Goal: Task Accomplishment & Management: Use online tool/utility

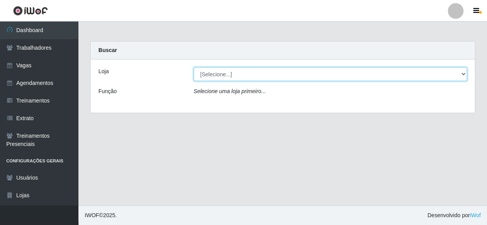
click at [228, 74] on select "[Selecione...] Rede Compras - CD Logistica" at bounding box center [331, 74] width 274 height 14
select select "429"
click at [194, 67] on select "[Selecione...] Rede Compras - CD Logistica" at bounding box center [331, 74] width 274 height 14
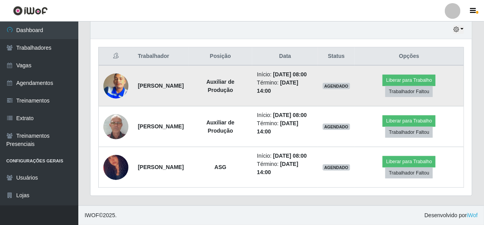
scroll to position [302, 0]
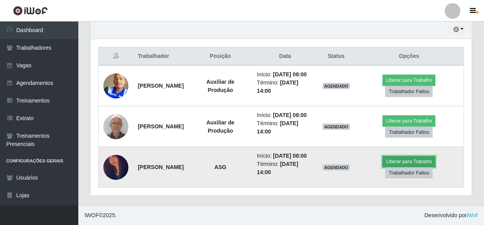
click at [419, 157] on button "Liberar para Trabalho" at bounding box center [409, 161] width 53 height 11
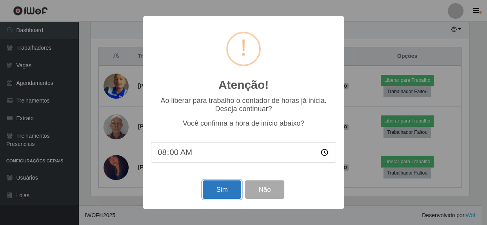
click at [230, 192] on button "Sim" at bounding box center [222, 190] width 38 height 18
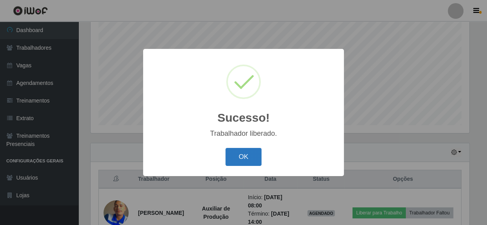
click at [250, 159] on button "OK" at bounding box center [243, 157] width 36 height 18
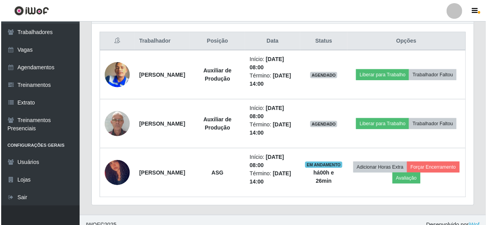
scroll to position [302, 0]
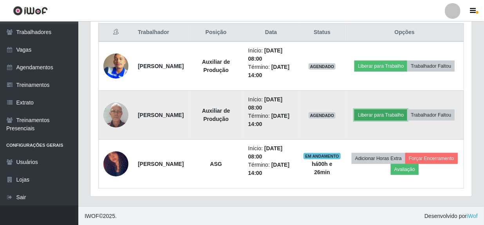
click at [408, 110] on button "Liberar para Trabalho" at bounding box center [381, 115] width 53 height 11
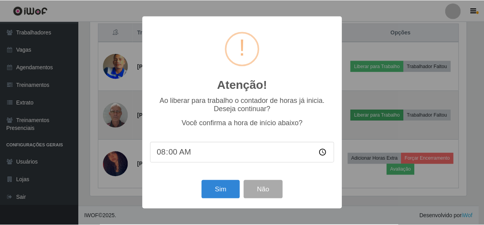
scroll to position [163, 378]
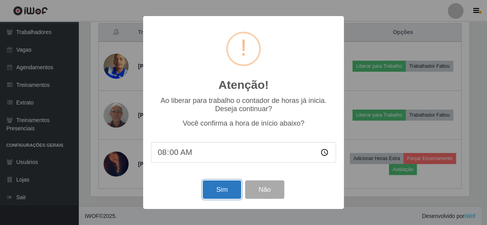
click at [228, 186] on button "Sim" at bounding box center [222, 190] width 38 height 18
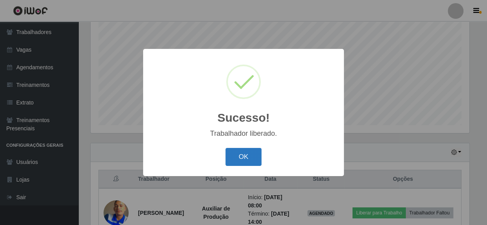
click at [255, 153] on button "OK" at bounding box center [243, 157] width 36 height 18
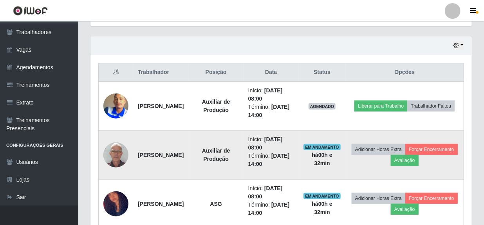
scroll to position [297, 0]
